Goal: Task Accomplishment & Management: Use online tool/utility

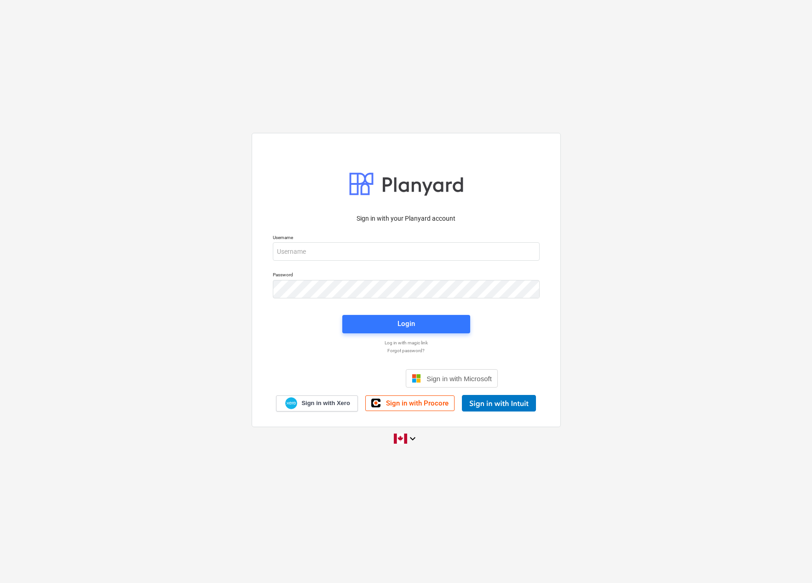
type input "[EMAIL_ADDRESS][DOMAIN_NAME]"
click at [407, 323] on div "Login" at bounding box center [405, 324] width 17 height 12
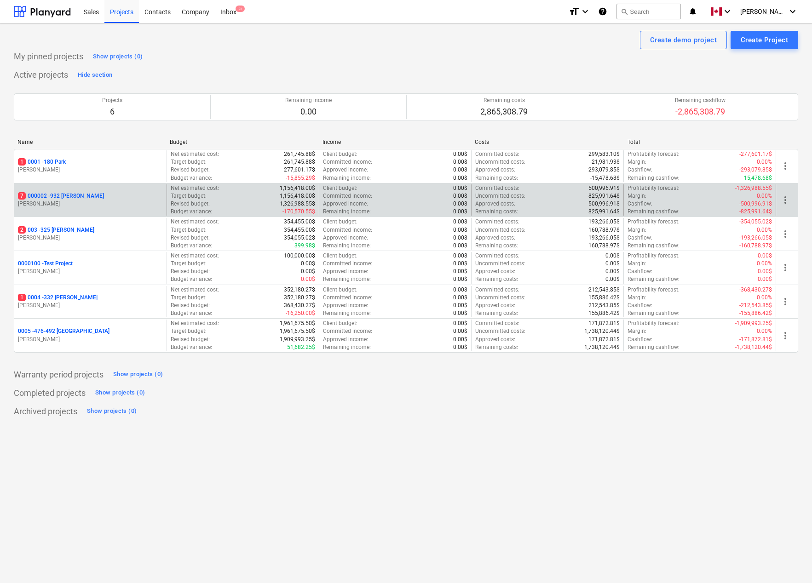
click at [71, 195] on p "7 000002 - 932 [PERSON_NAME]" at bounding box center [61, 196] width 86 height 8
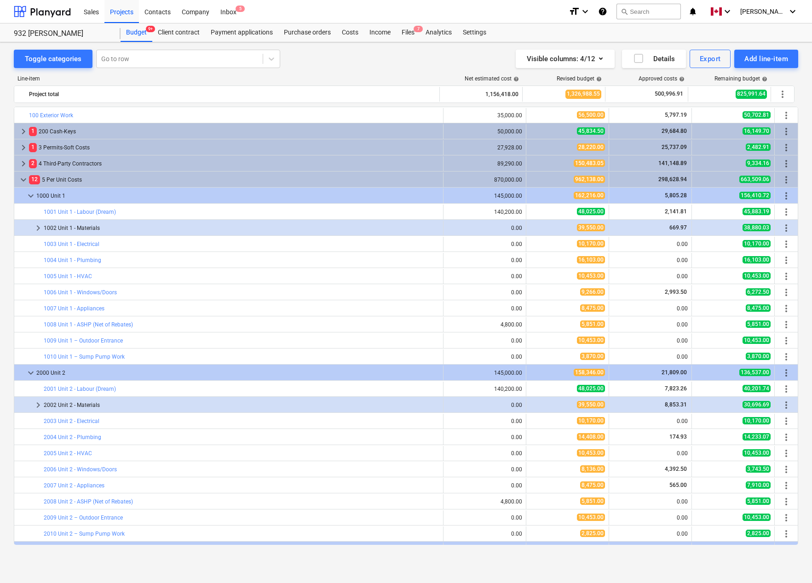
scroll to position [103, 0]
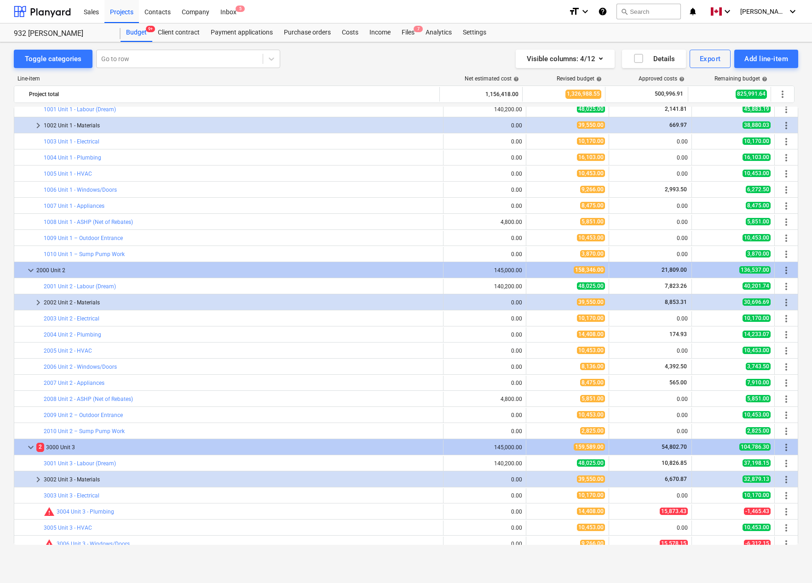
click at [334, 65] on div "Toggle categories Go to row Visible columns : 4/12 Details Export Add line-item" at bounding box center [406, 59] width 784 height 18
click at [351, 67] on div "Toggle categories Go to row Visible columns : 4/12 Details Export Add line-item" at bounding box center [406, 59] width 784 height 18
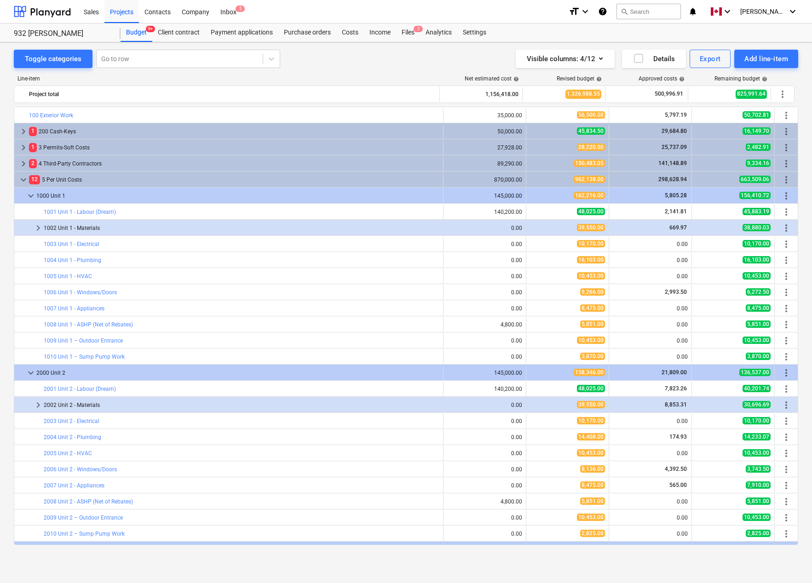
click at [351, 61] on div "Toggle categories Go to row Visible columns : 4/12 Details Export Add line-item" at bounding box center [406, 59] width 784 height 18
click at [122, 13] on div "Projects" at bounding box center [121, 11] width 34 height 23
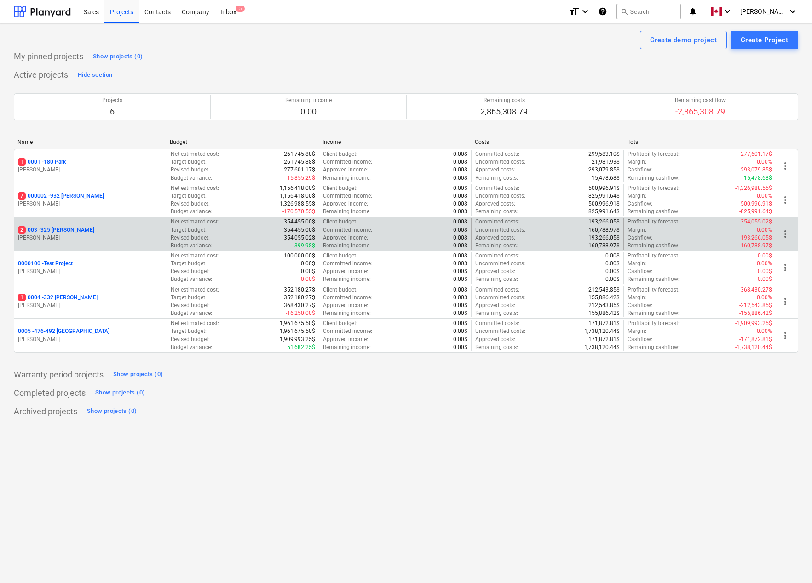
click at [52, 237] on p "[PERSON_NAME]" at bounding box center [90, 238] width 145 height 8
